Goal: Task Accomplishment & Management: Use online tool/utility

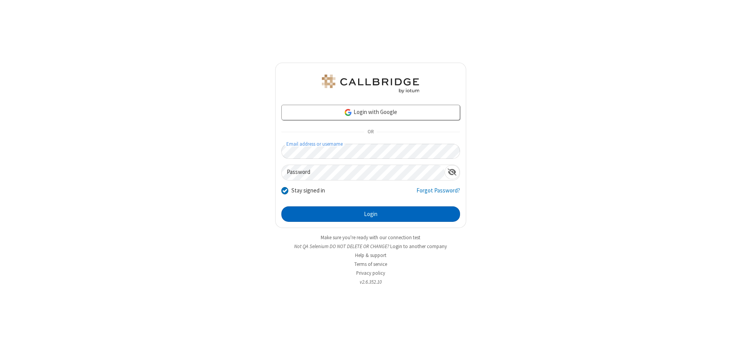
click at [371, 214] on button "Login" at bounding box center [370, 213] width 179 height 15
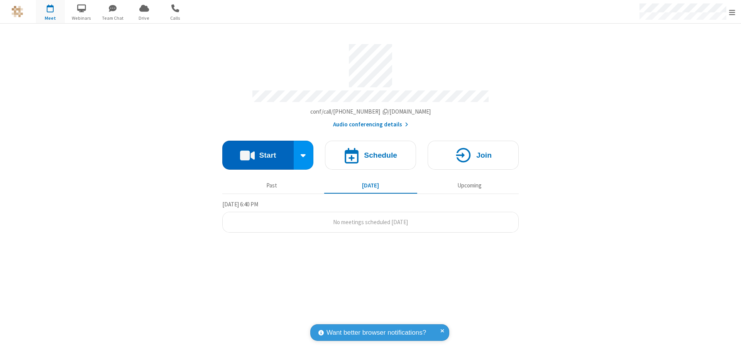
click at [258, 151] on button "Start" at bounding box center [257, 155] width 71 height 29
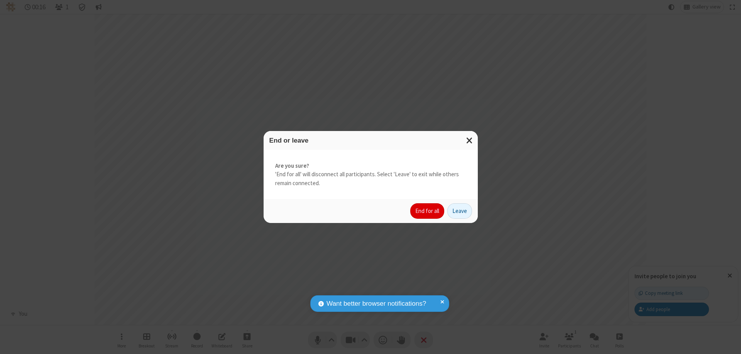
click at [428, 211] on button "End for all" at bounding box center [427, 210] width 34 height 15
